Goal: Task Accomplishment & Management: Manage account settings

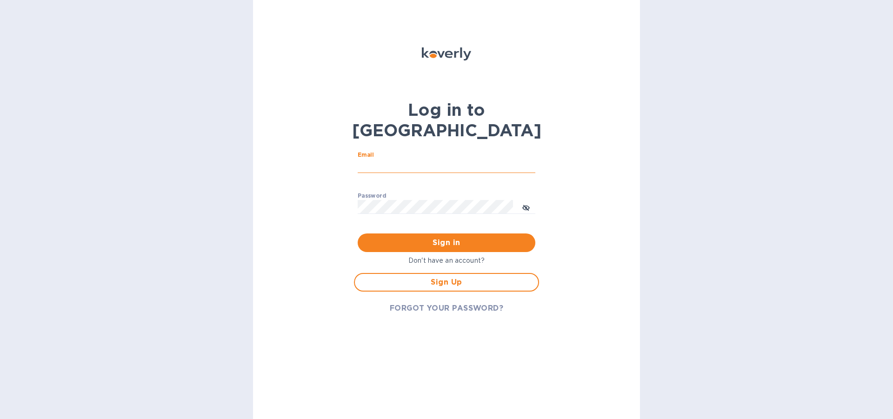
click at [374, 159] on input "Email" at bounding box center [447, 166] width 178 height 14
type input "[EMAIL_ADDRESS][DOMAIN_NAME]"
click at [392, 193] on div "Password ​" at bounding box center [447, 209] width 178 height 33
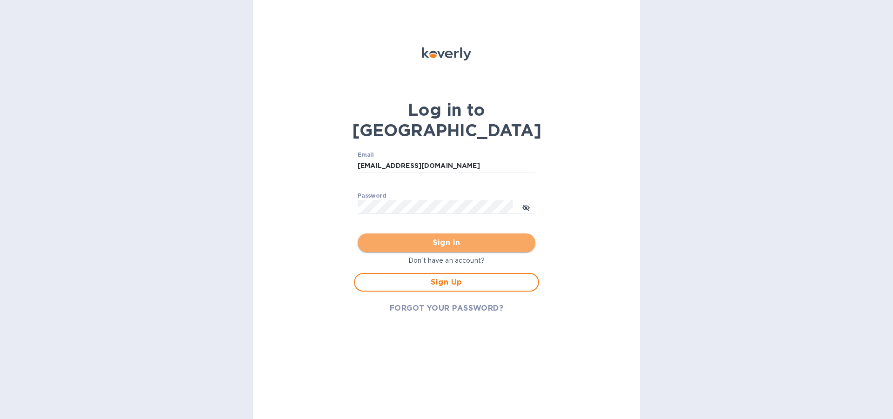
click at [444, 237] on span "Sign in" at bounding box center [446, 242] width 163 height 11
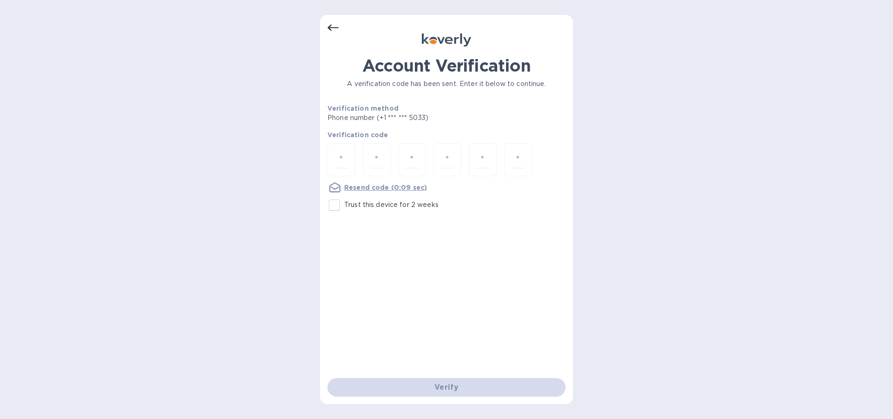
click at [354, 149] on div at bounding box center [341, 159] width 28 height 33
type input "8"
type input "0"
type input "4"
type input "0"
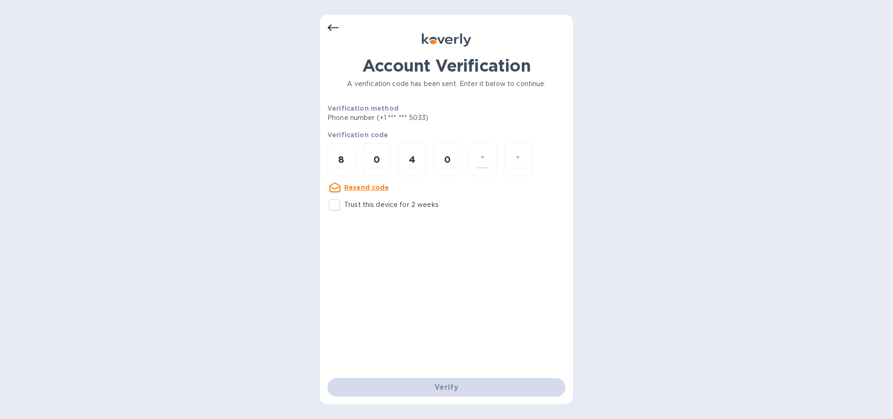
type input "4"
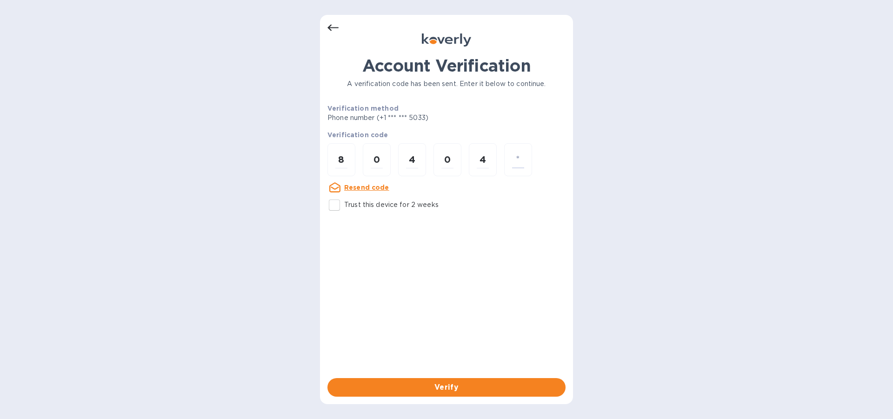
type input "8"
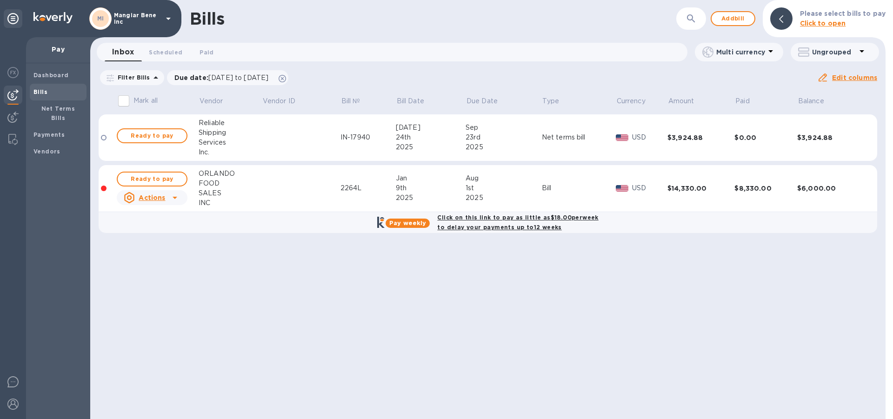
click at [168, 18] on icon at bounding box center [168, 19] width 5 height 2
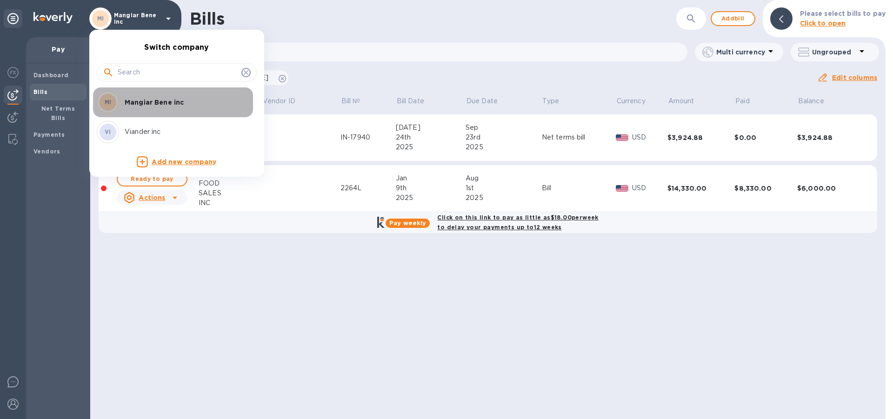
click at [174, 101] on p "Mangiar Bene inc" at bounding box center [183, 102] width 117 height 9
